Goal: Obtain resource: Obtain resource

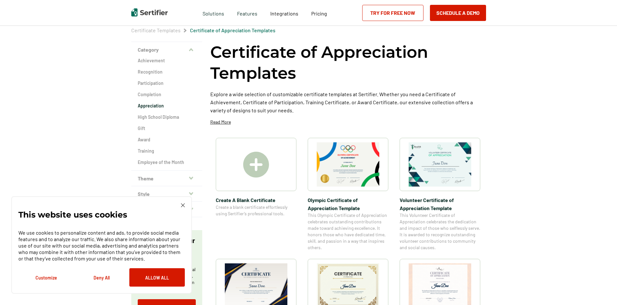
scroll to position [32, 0]
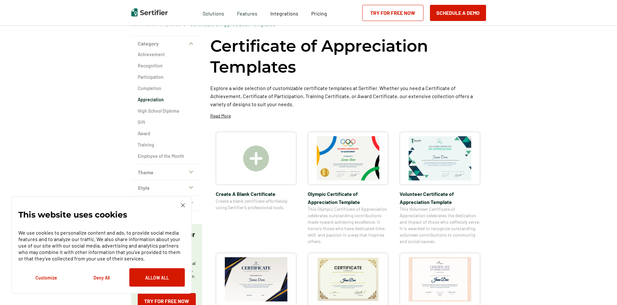
click at [146, 100] on h2 "Appreciation" at bounding box center [167, 99] width 58 height 6
click at [150, 68] on h2 "Recognition" at bounding box center [167, 66] width 58 height 6
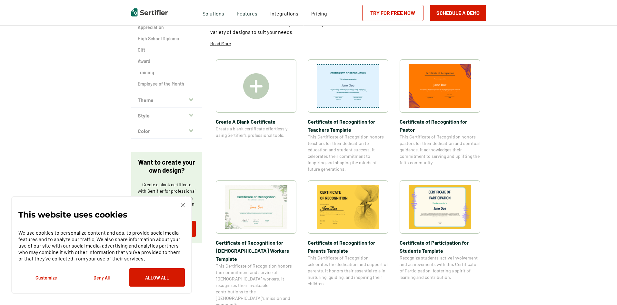
scroll to position [129, 0]
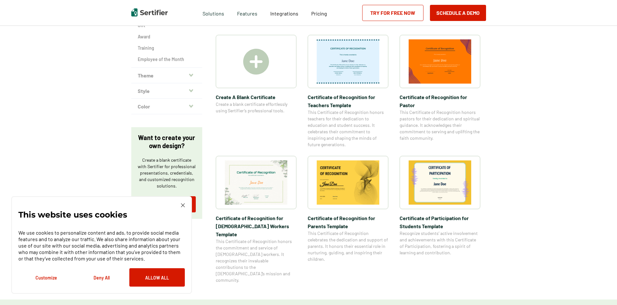
click at [264, 205] on div at bounding box center [256, 182] width 81 height 53
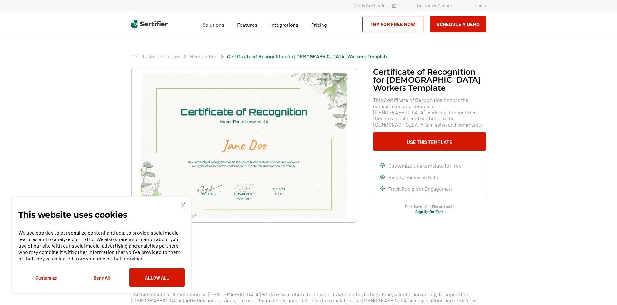
click at [185, 206] on div "This website uses cookies We use cookies to personalize content and ads, to pro…" at bounding box center [101, 244] width 180 height 97
drag, startPoint x: 148, startPoint y: 278, endPoint x: 148, endPoint y: 274, distance: 4.8
click at [148, 278] on button "Allow All" at bounding box center [156, 277] width 55 height 18
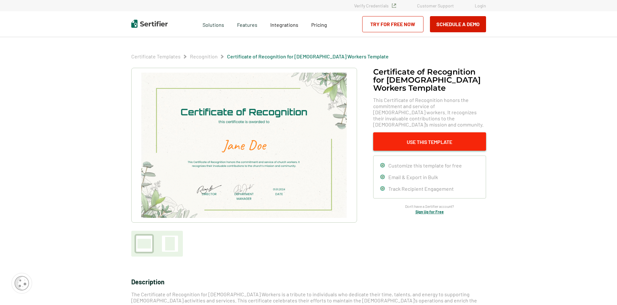
click at [421, 135] on button "Use This Template" at bounding box center [429, 141] width 113 height 18
click at [335, 147] on img at bounding box center [243, 145] width 205 height 145
click at [402, 137] on button "Use This Template" at bounding box center [429, 141] width 113 height 18
